Goal: Transaction & Acquisition: Subscribe to service/newsletter

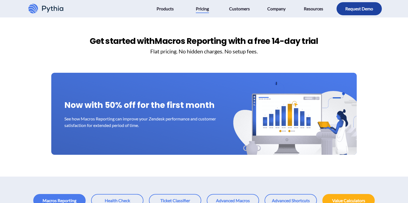
click at [342, 11] on button "button" at bounding box center [359, 8] width 45 height 13
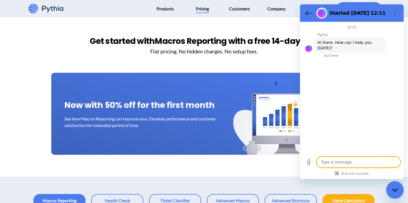
type textarea "x"
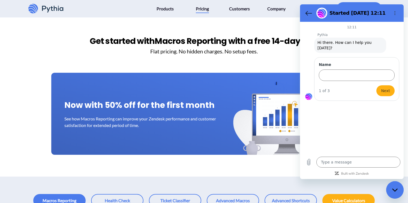
click at [395, 16] on button "Options menu" at bounding box center [395, 13] width 11 height 11
click at [305, 13] on button "Back to the conversation list" at bounding box center [308, 13] width 11 height 11
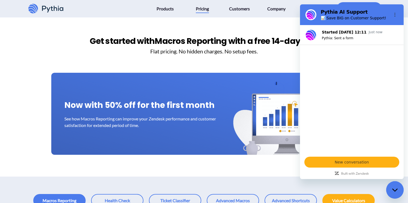
click at [292, 55] on h3 "Flat pricing. No hidden charges. No setup fees." at bounding box center [204, 51] width 408 height 8
click at [347, 7] on section "Pythia AI Support 📊 Save BIG on Customer Support!" at bounding box center [352, 14] width 104 height 21
